Goal: Information Seeking & Learning: Understand process/instructions

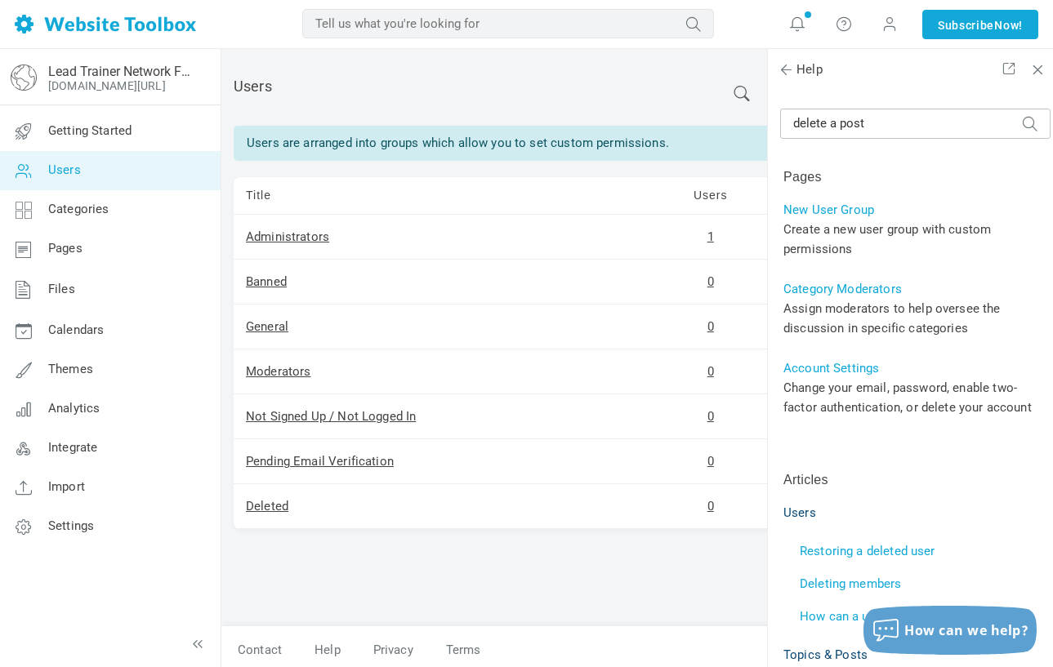
scroll to position [42, 0]
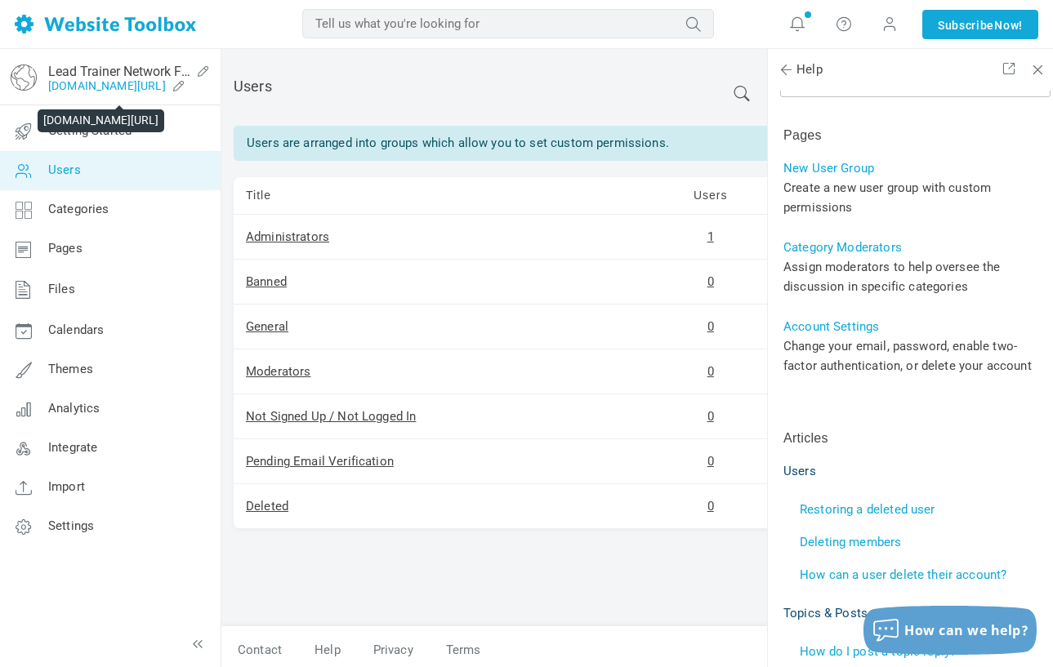
click at [109, 80] on link "[DOMAIN_NAME][URL]" at bounding box center [107, 85] width 118 height 13
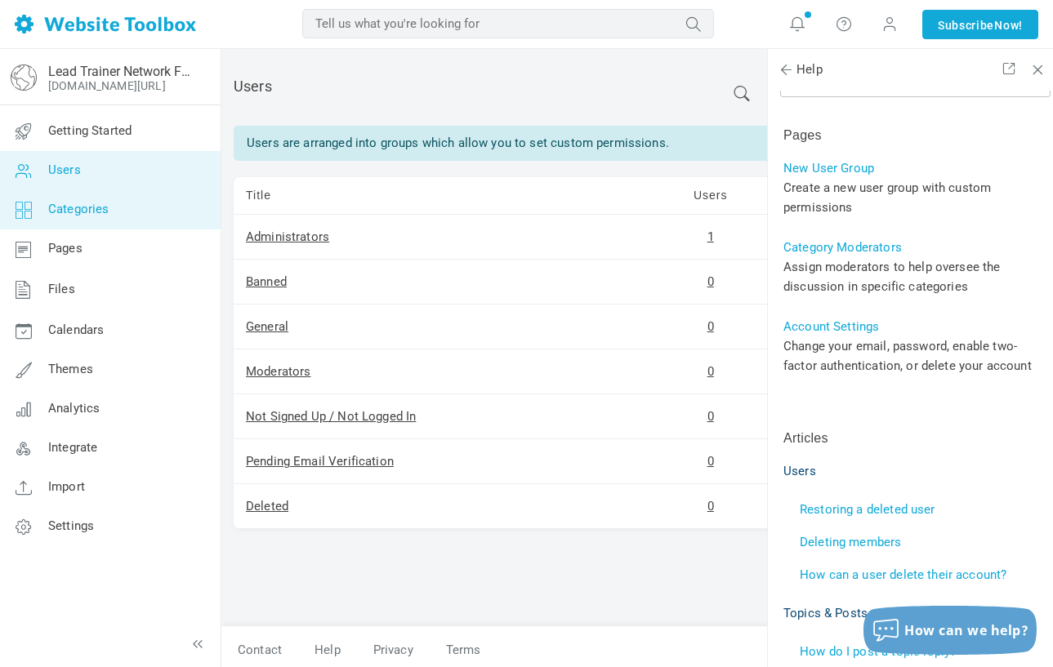
click at [114, 215] on link "Categories" at bounding box center [109, 209] width 221 height 39
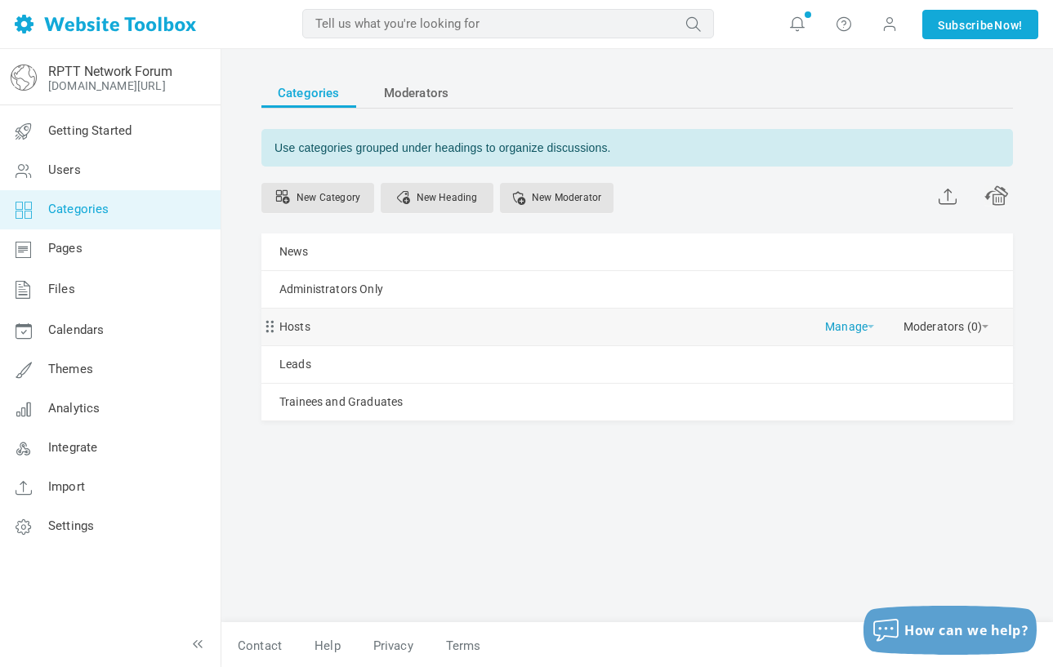
click at [860, 325] on link "Manage" at bounding box center [849, 323] width 49 height 29
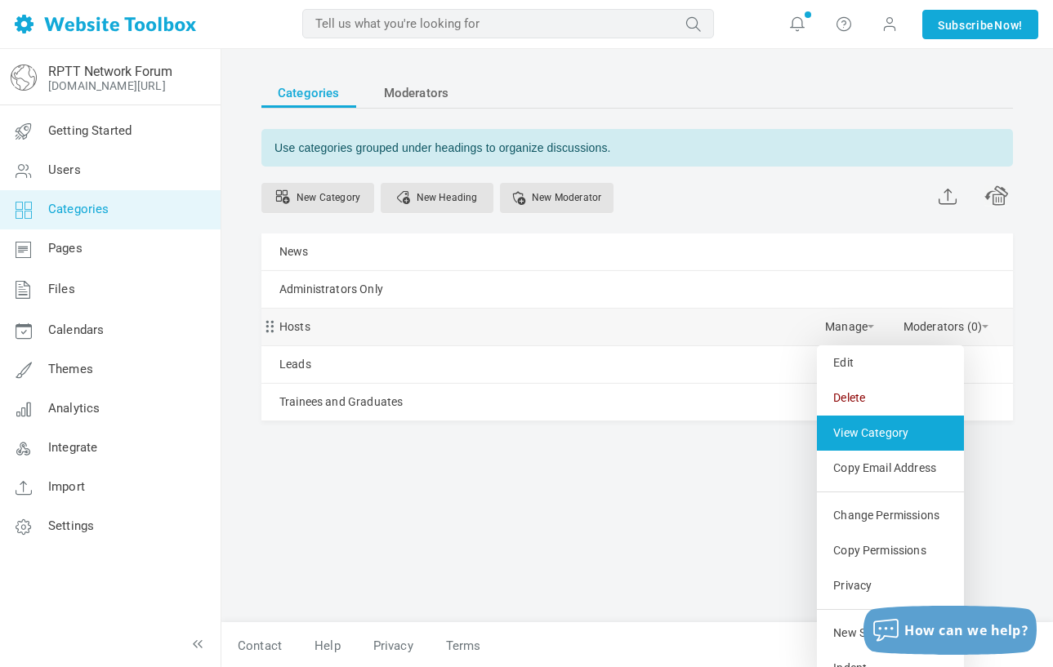
click at [861, 427] on link "View Category" at bounding box center [890, 433] width 147 height 35
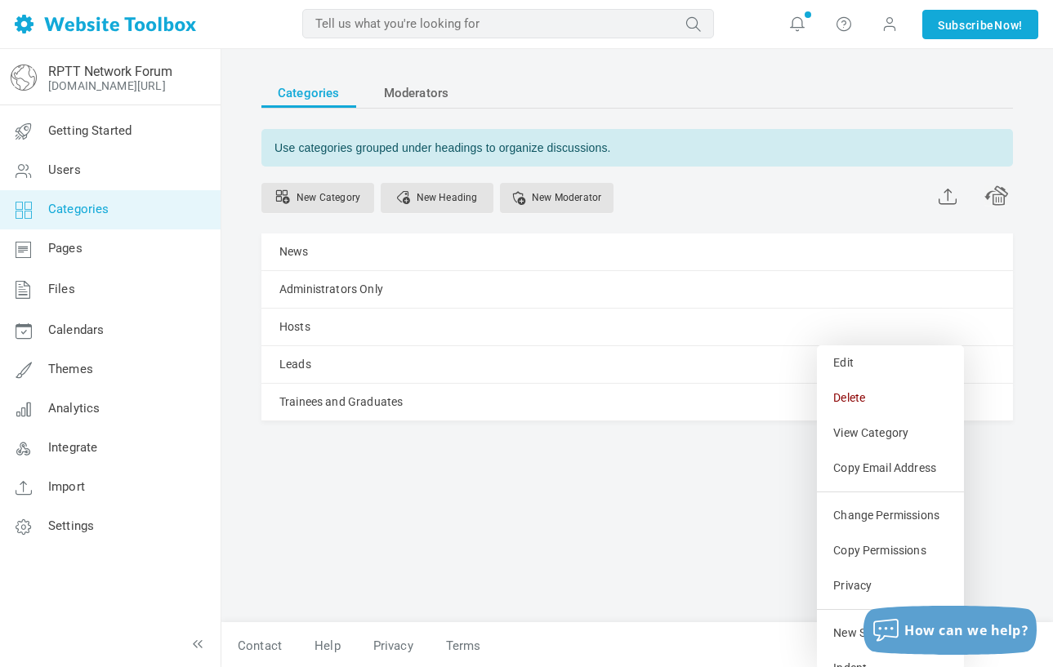
click at [769, 537] on div "Categories Moderators Use categories grouped under headings to organize discuss…" at bounding box center [637, 341] width 776 height 561
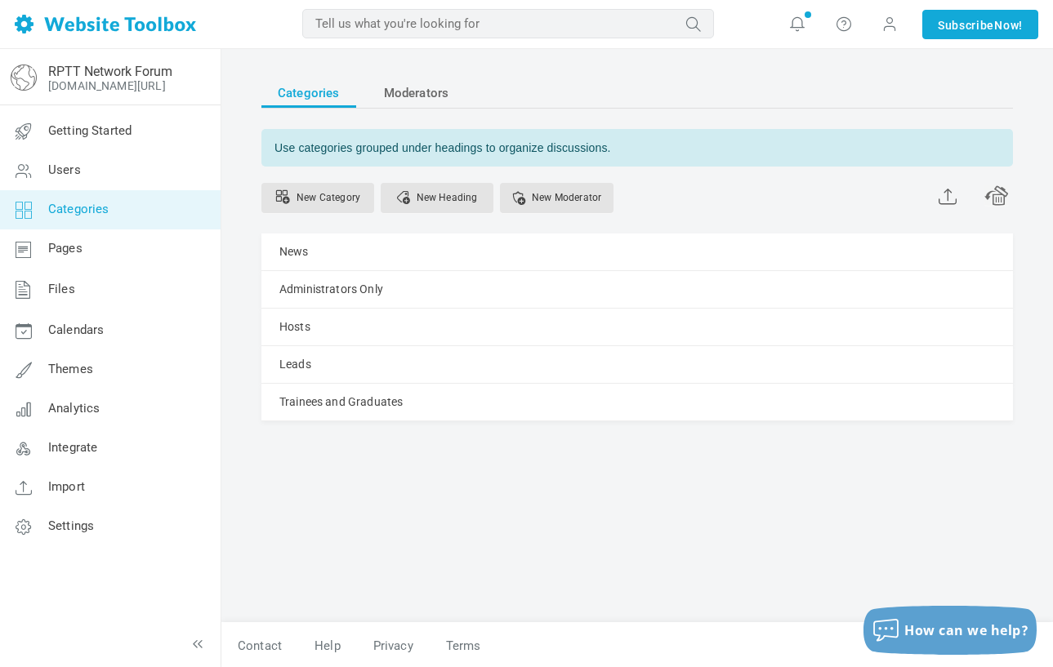
scroll to position [2, 0]
click at [292, 325] on link "Hosts" at bounding box center [294, 325] width 31 height 20
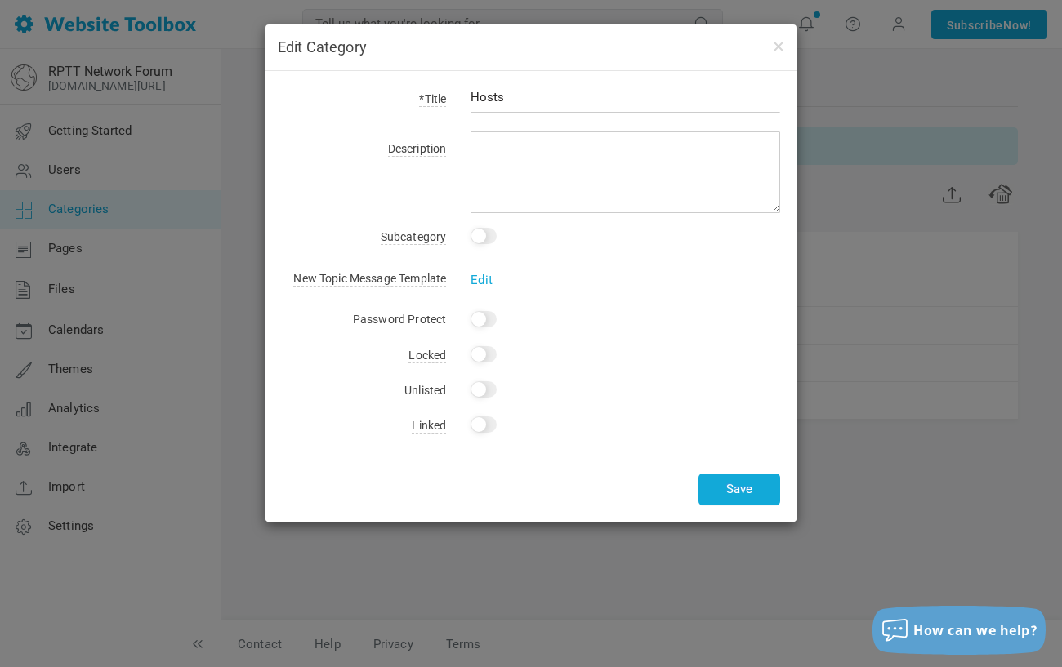
click at [573, 540] on div "Edit Category *Title Hosts Description Subcategory This is a subcategory of: No…" at bounding box center [531, 333] width 1062 height 667
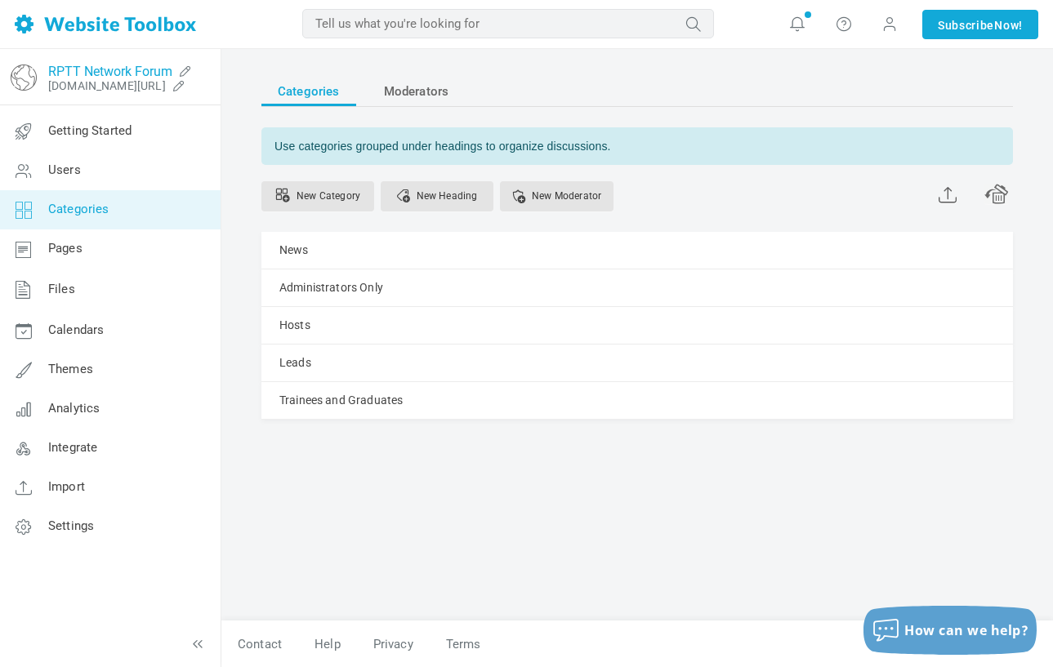
click at [65, 69] on link "RPTT Network Forum" at bounding box center [110, 72] width 124 height 16
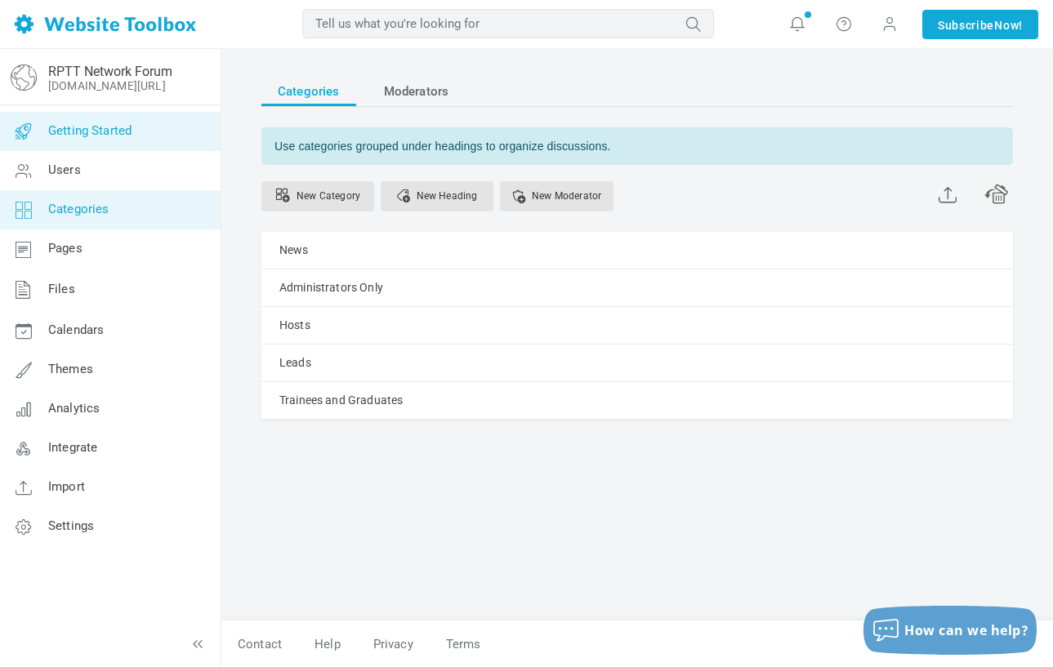
click at [113, 141] on link "Getting Started" at bounding box center [109, 131] width 221 height 39
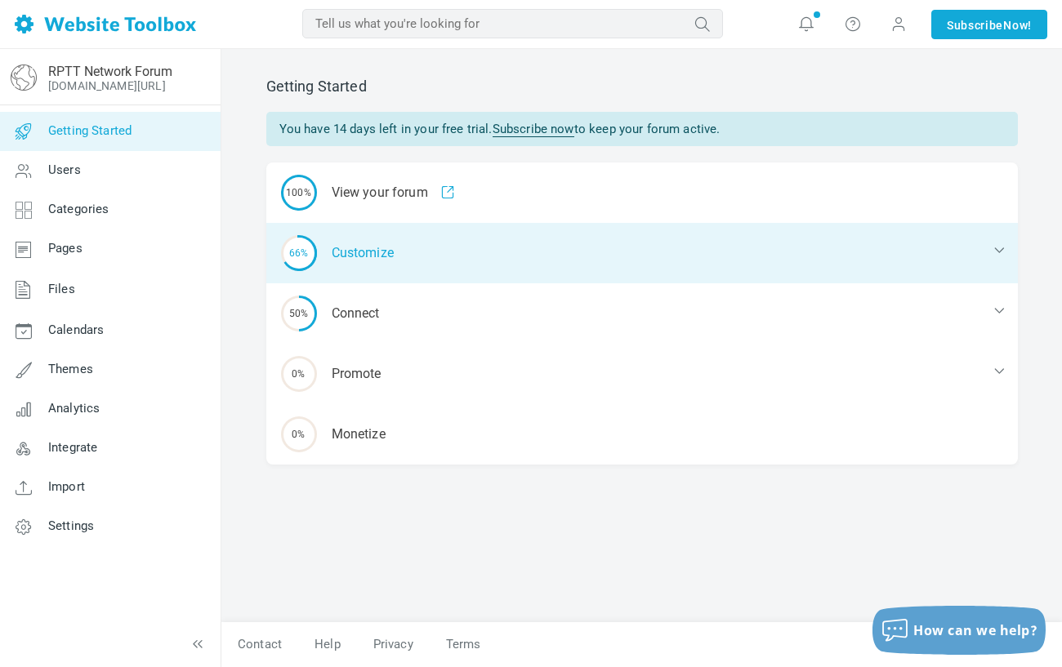
click at [359, 264] on div "66% Customize" at bounding box center [642, 253] width 752 height 60
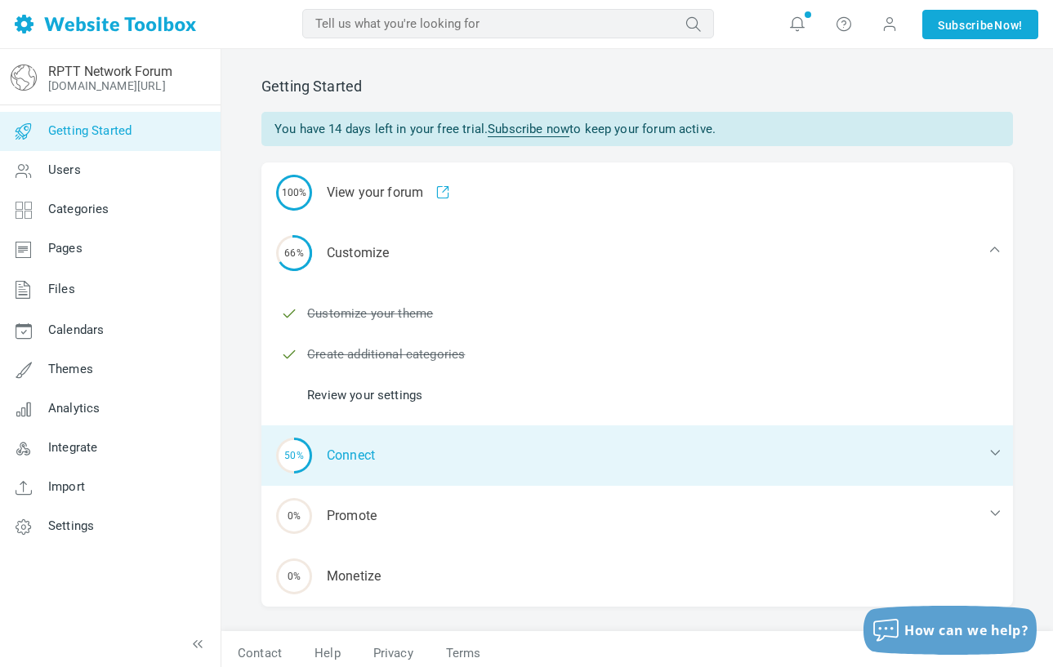
scroll to position [8, 0]
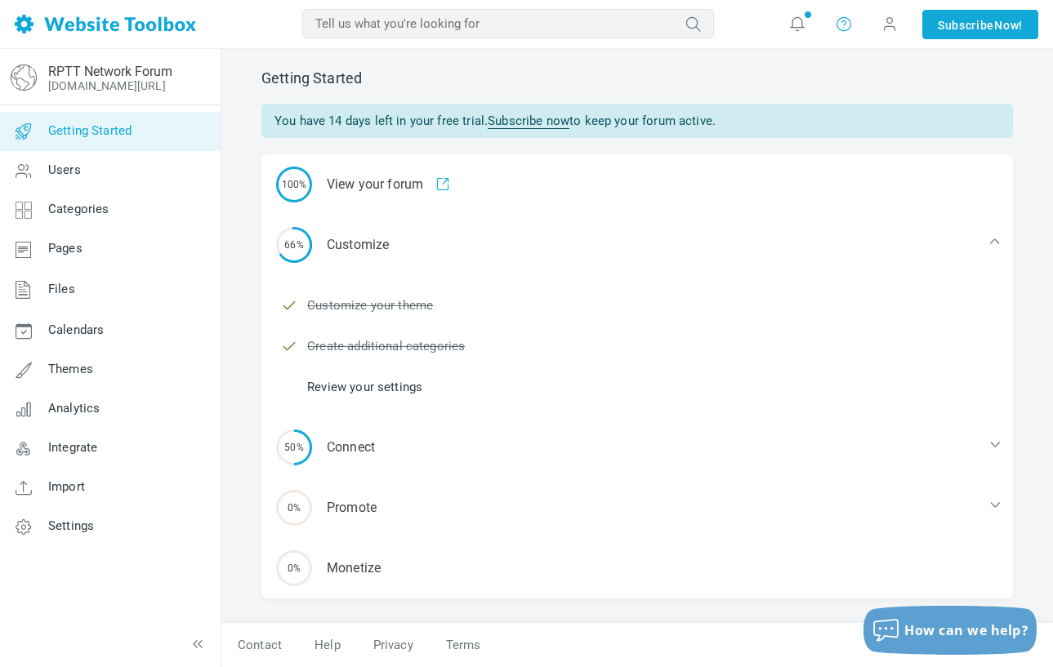
click at [852, 24] on link at bounding box center [844, 24] width 26 height 26
click at [853, 60] on link "Help" at bounding box center [892, 69] width 123 height 32
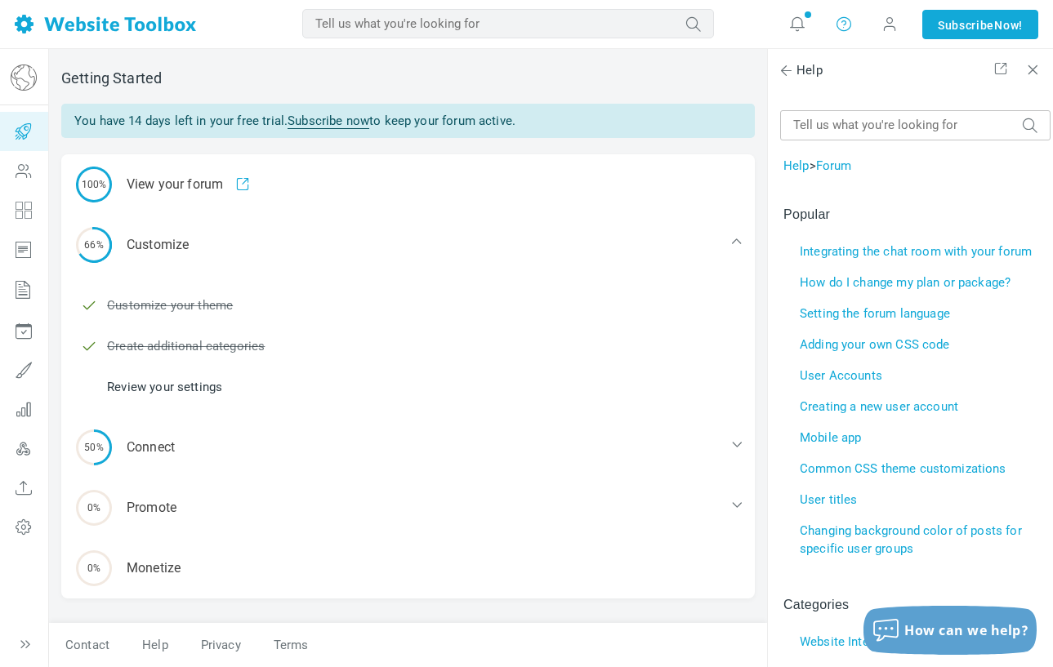
click at [836, 25] on icon at bounding box center [844, 24] width 16 height 16
click at [852, 76] on link "Help" at bounding box center [892, 69] width 123 height 32
click at [937, 126] on input "text" at bounding box center [915, 125] width 270 height 30
type input "topics"
click at [1022, 117] on button "submit" at bounding box center [1030, 117] width 16 height 0
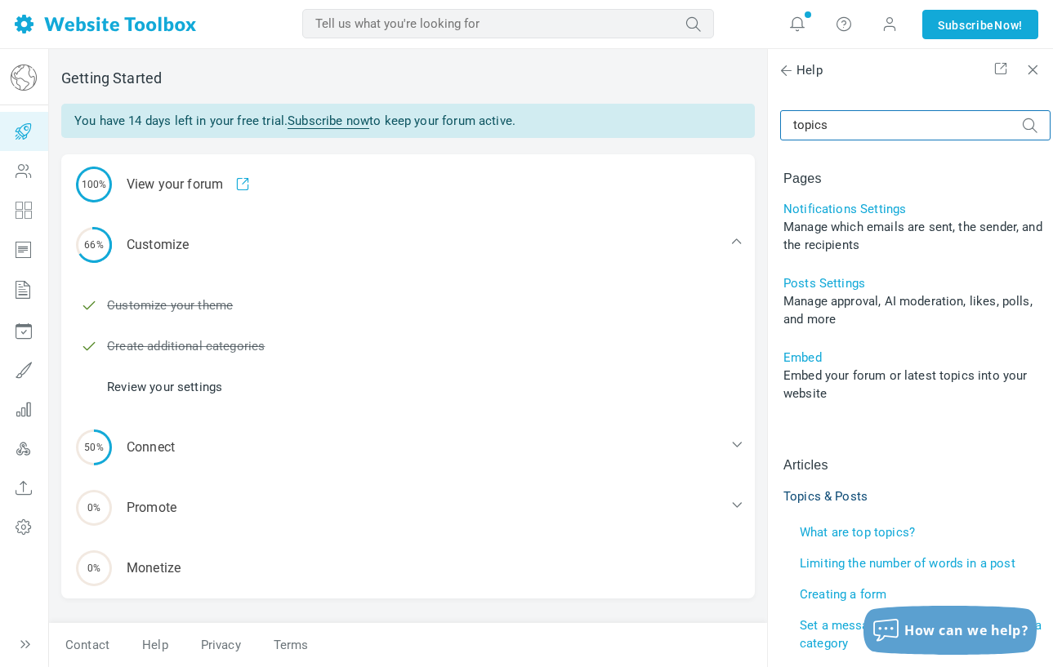
click at [850, 129] on input "topics" at bounding box center [915, 125] width 270 height 30
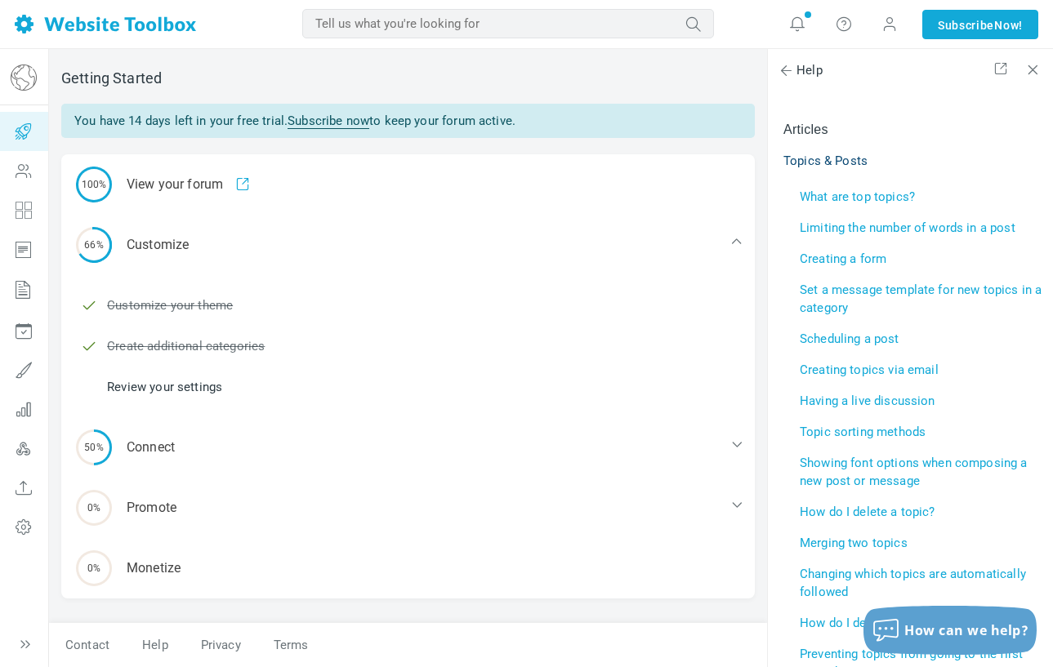
scroll to position [337, 0]
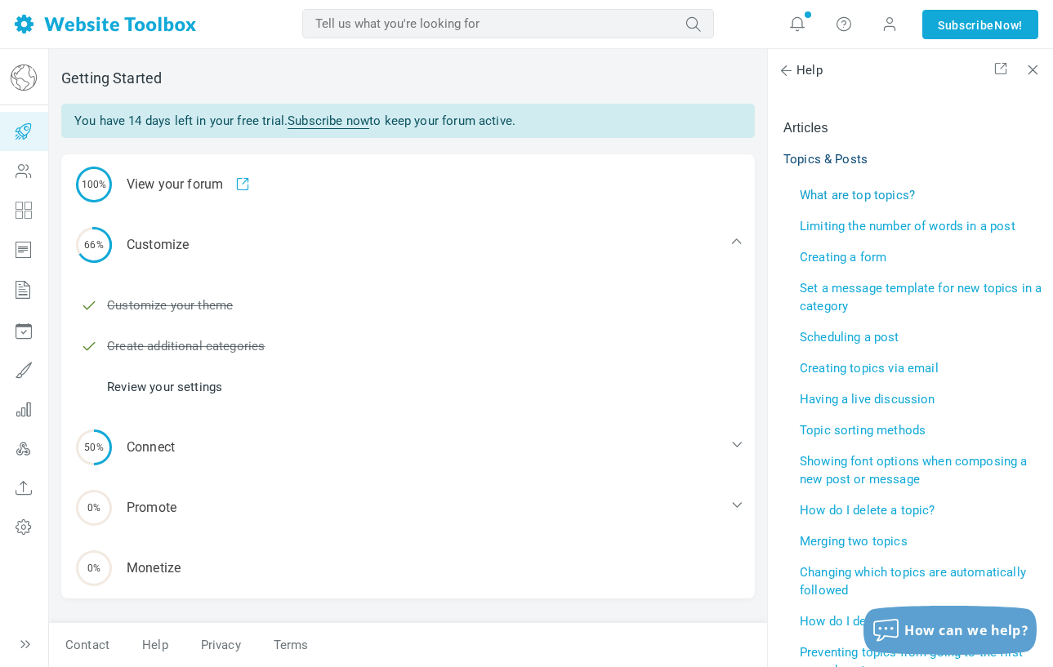
click at [850, 194] on link "What are top topics?" at bounding box center [857, 195] width 115 height 15
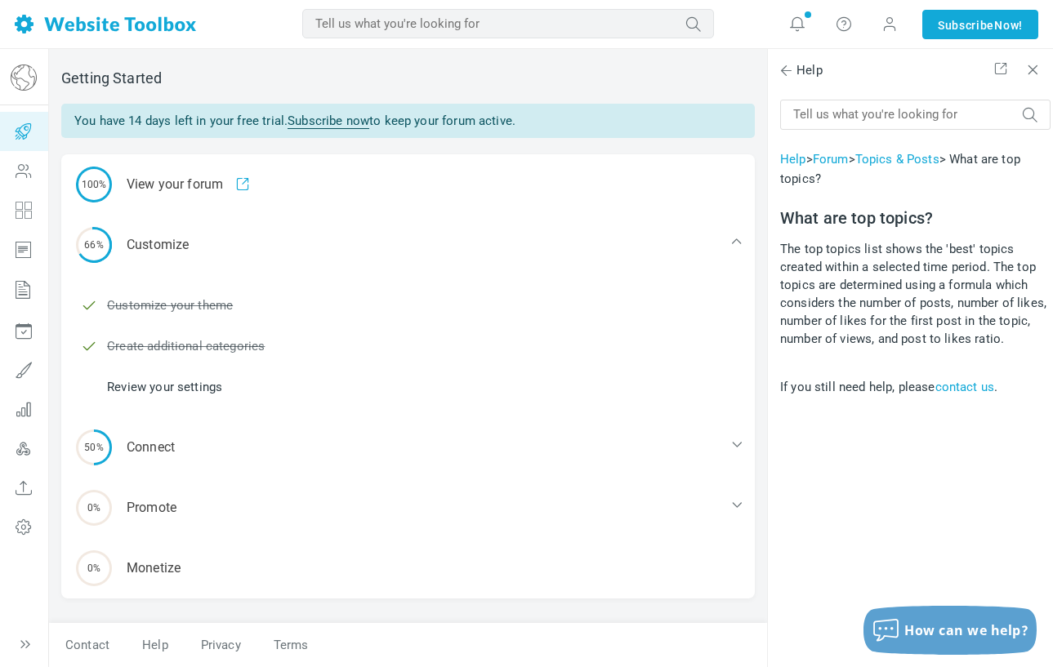
click at [882, 119] on input "text" at bounding box center [915, 115] width 270 height 30
type input "add topics"
click button "submit" at bounding box center [1030, 106] width 16 height 0
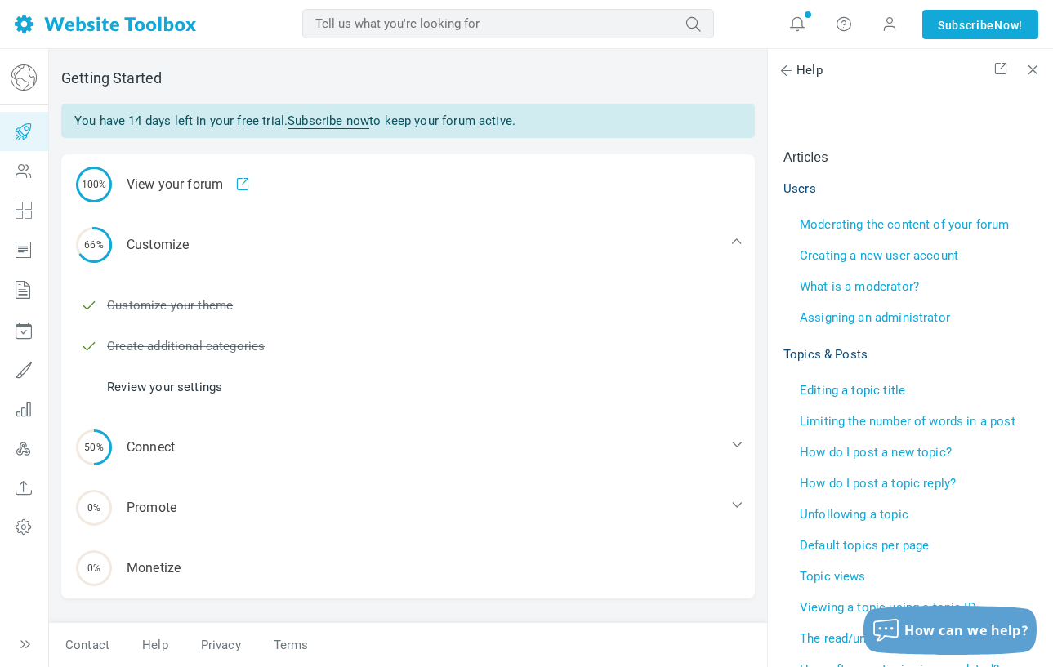
scroll to position [289, 0]
click at [847, 455] on link "How do I post a new topic?" at bounding box center [876, 453] width 152 height 15
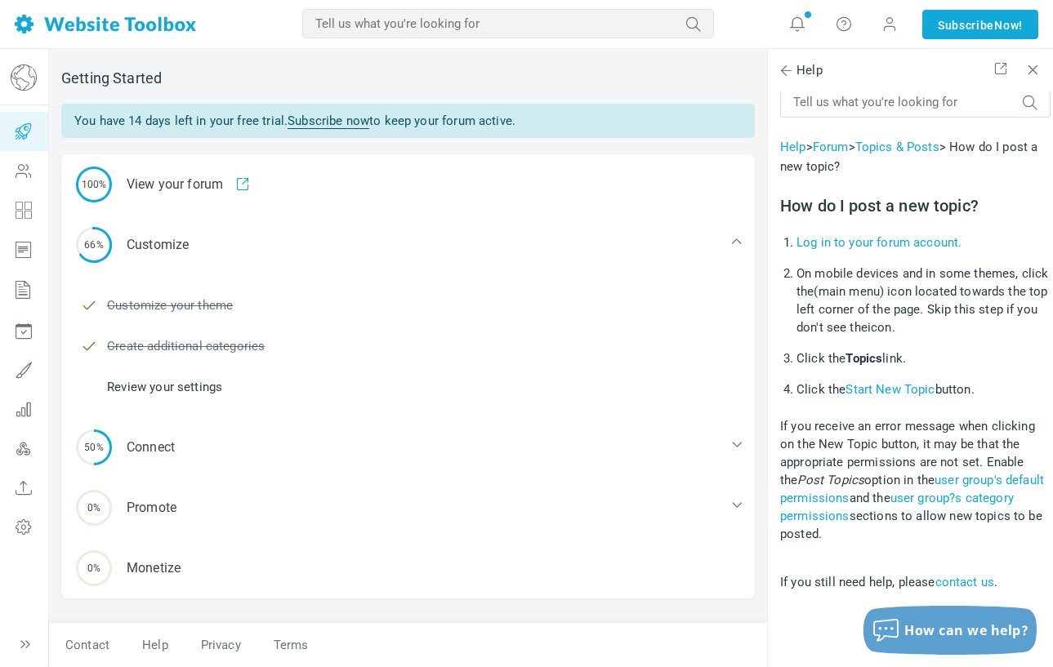
scroll to position [0, 0]
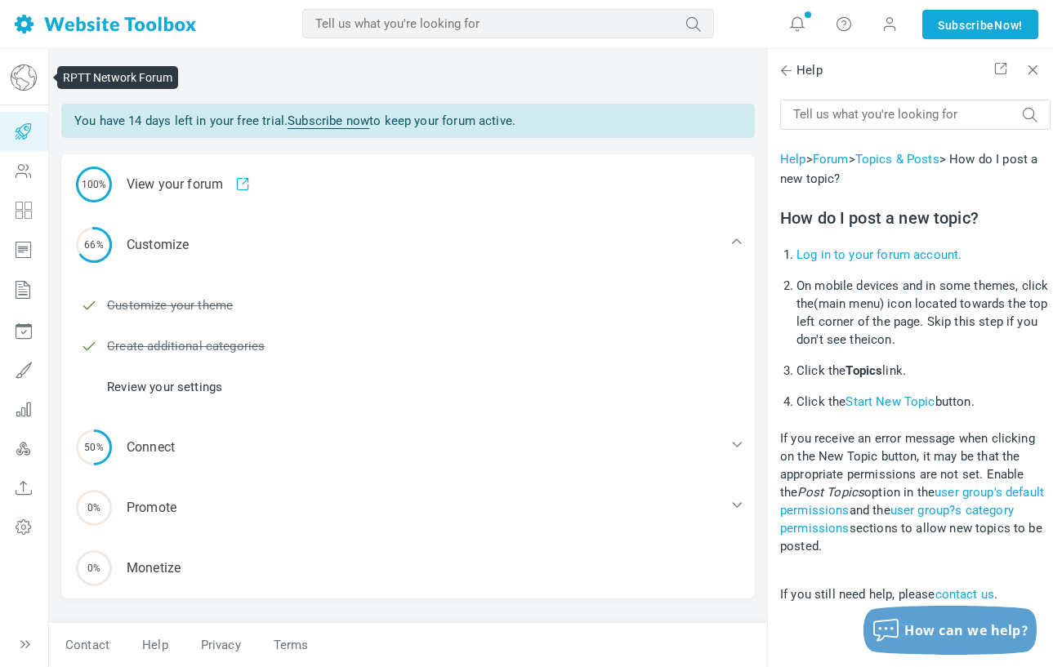
click at [23, 87] on img at bounding box center [24, 78] width 26 height 26
click at [28, 31] on img at bounding box center [105, 24] width 181 height 19
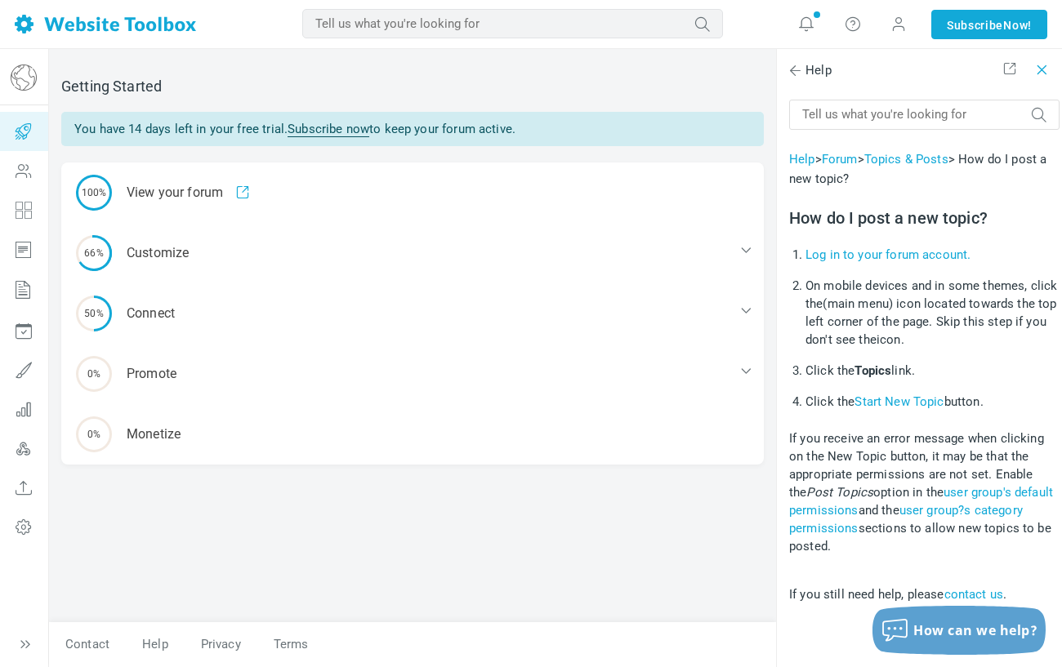
click at [1045, 73] on span at bounding box center [1041, 70] width 16 height 19
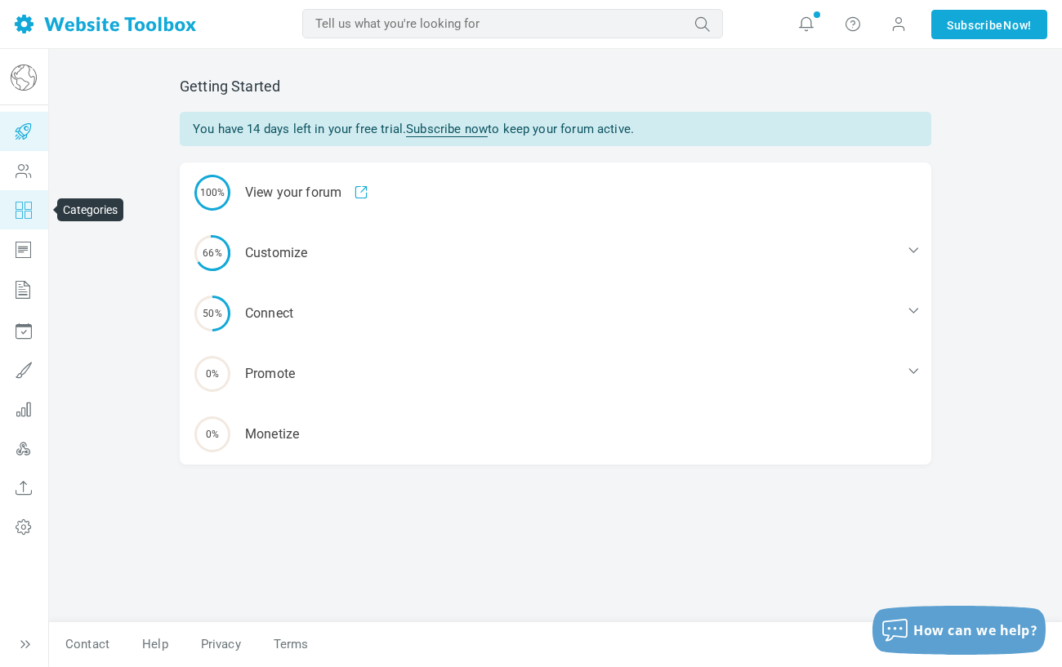
click at [20, 213] on icon at bounding box center [23, 209] width 49 height 39
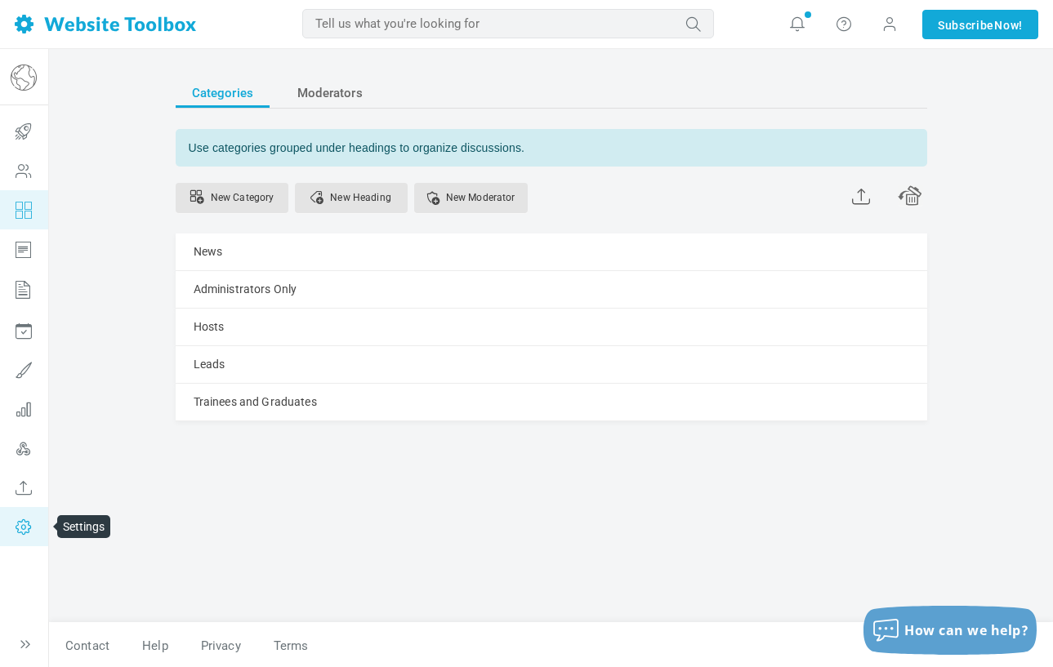
click at [24, 515] on icon at bounding box center [23, 526] width 49 height 39
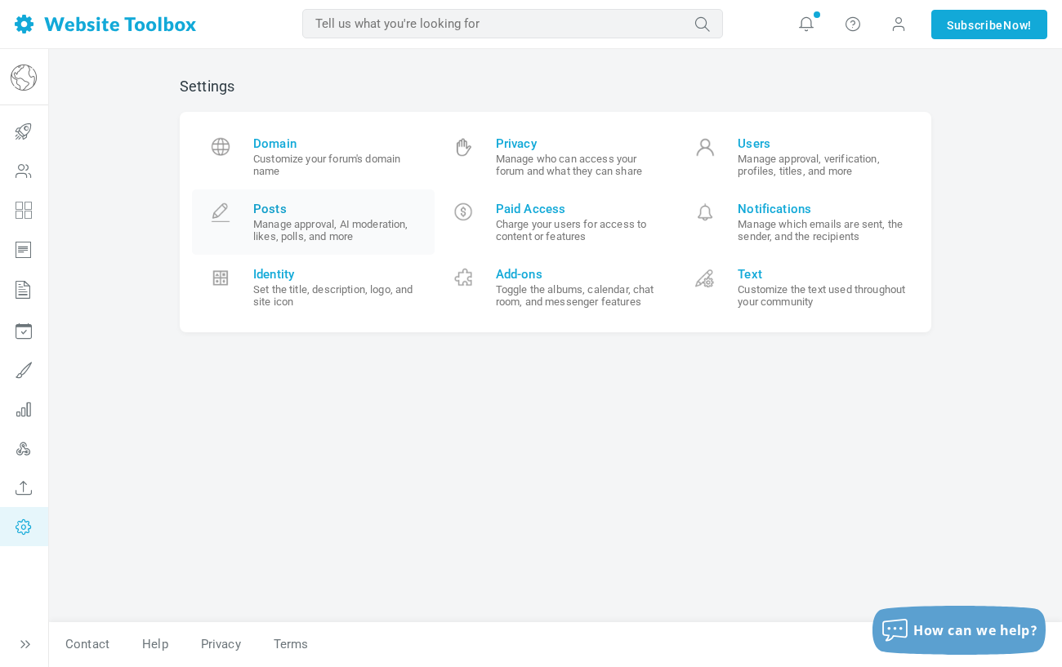
click at [274, 213] on span "Posts" at bounding box center [337, 209] width 169 height 15
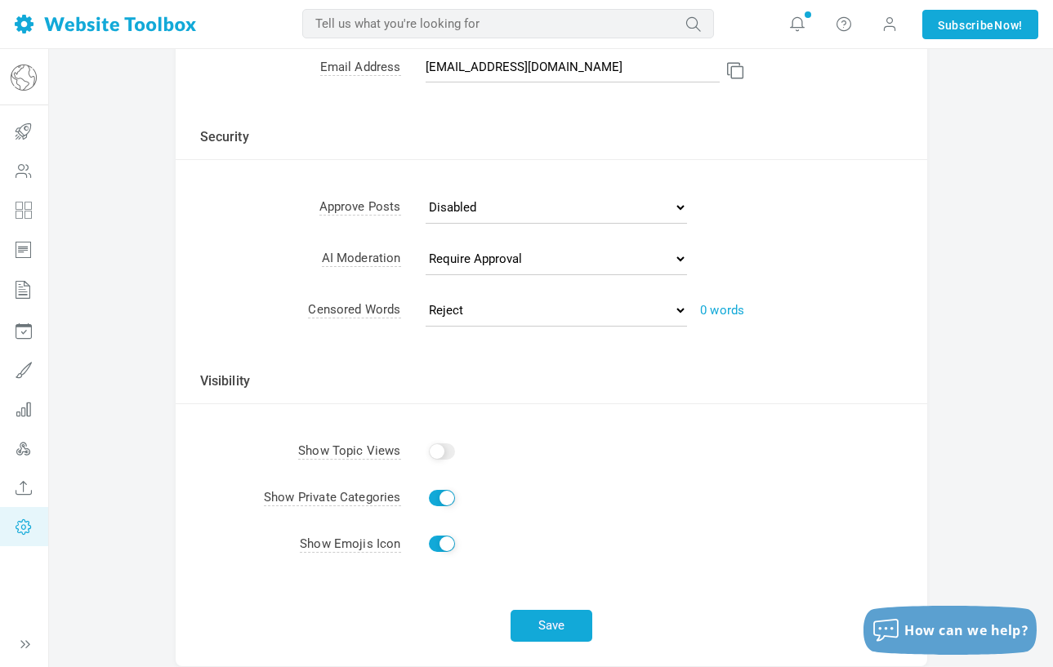
scroll to position [478, 0]
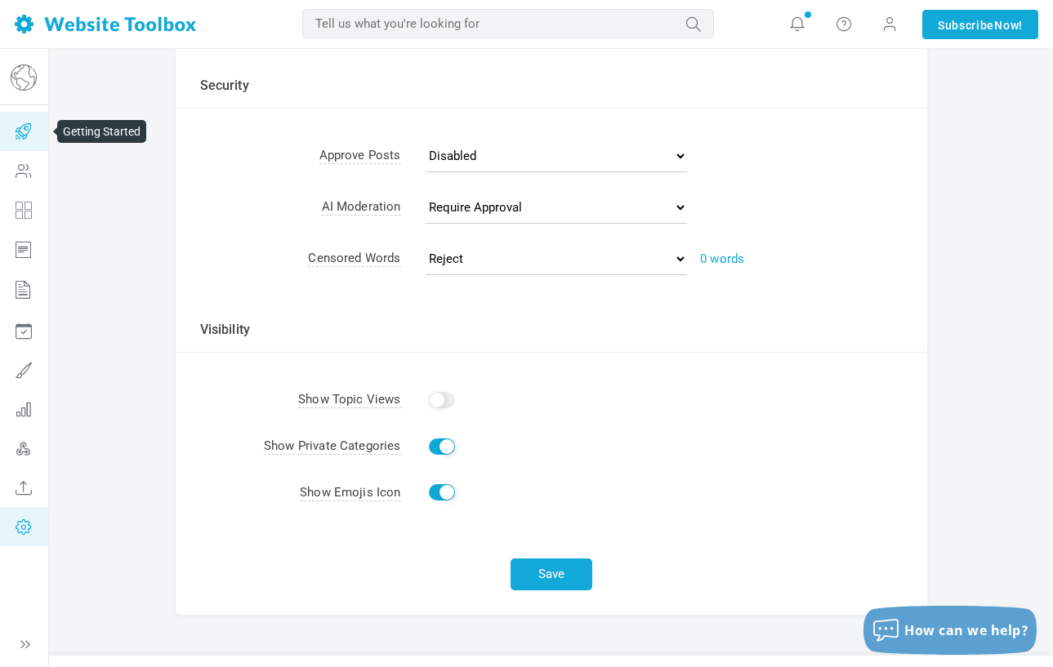
click at [22, 138] on icon at bounding box center [23, 131] width 49 height 39
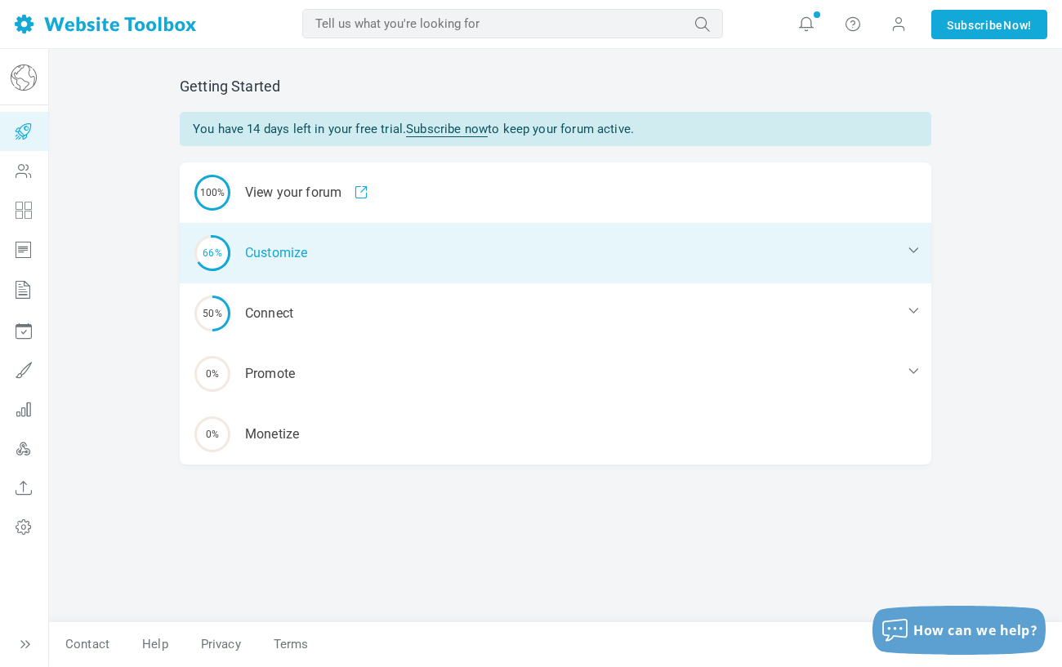
click at [279, 258] on div "66% Customize" at bounding box center [556, 253] width 752 height 60
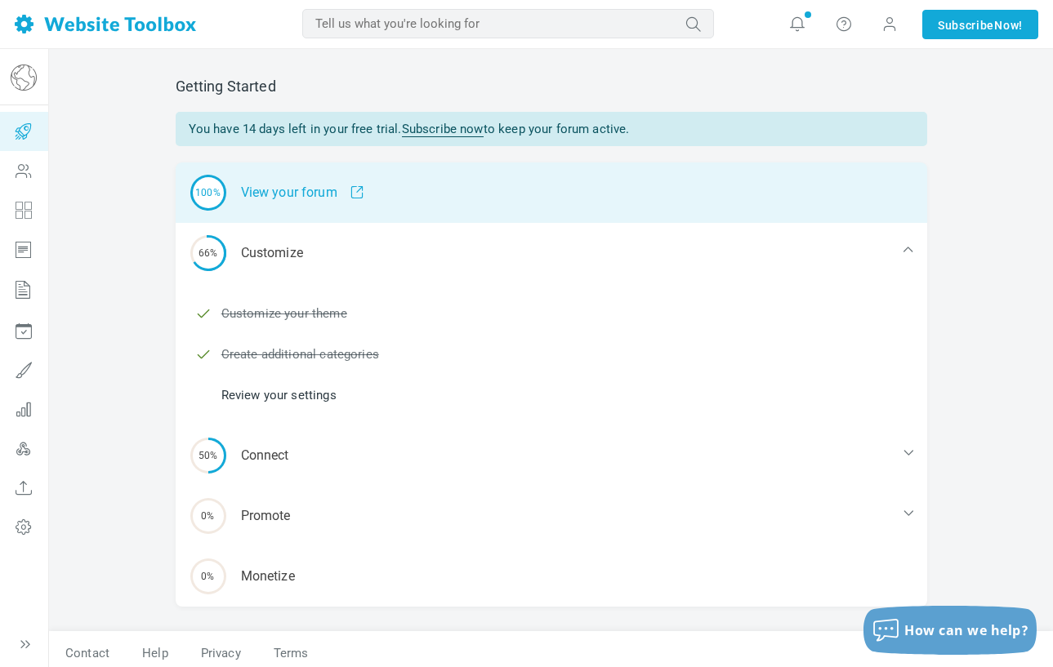
click at [258, 198] on div "100% View your forum" at bounding box center [552, 193] width 752 height 60
